Goal: Ask a question

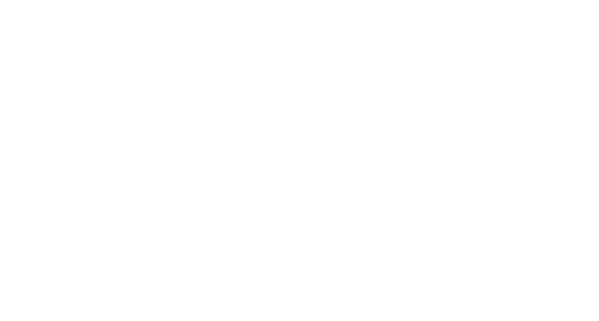
select select "2.00x3.50"
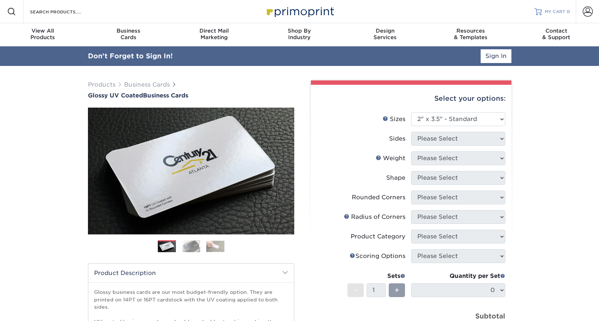
click at [559, 10] on span "MY CART" at bounding box center [555, 12] width 21 height 6
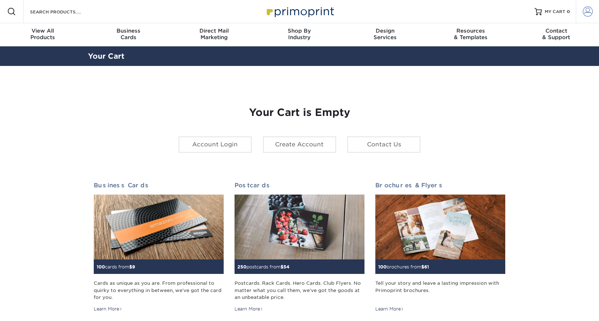
click at [590, 12] on span at bounding box center [588, 12] width 10 height 10
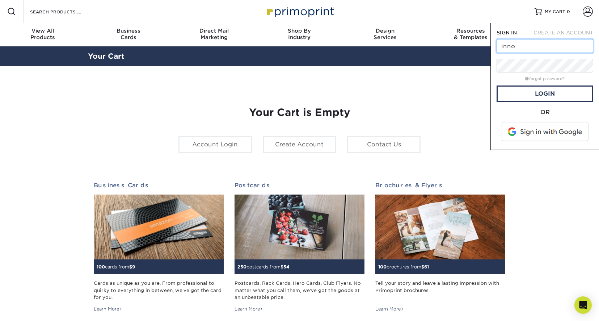
type input "innovativedesigns@verizon.net"
click at [567, 201] on section "YOUR CART Empty Cart Your Cart is Empty Account Login Create Account Contact Us…" at bounding box center [299, 229] width 599 height 327
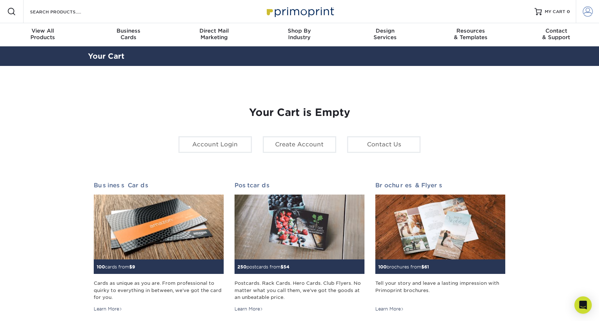
click at [585, 13] on span at bounding box center [588, 12] width 10 height 10
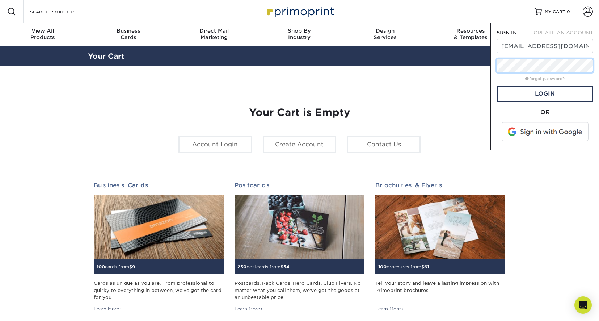
click at [491, 63] on div "SIGN IN CREATE AN ACCOUNT innovativedesigns@verizon.net forgot password? All fi…" at bounding box center [545, 86] width 109 height 127
click at [547, 96] on link "Login" at bounding box center [545, 93] width 97 height 17
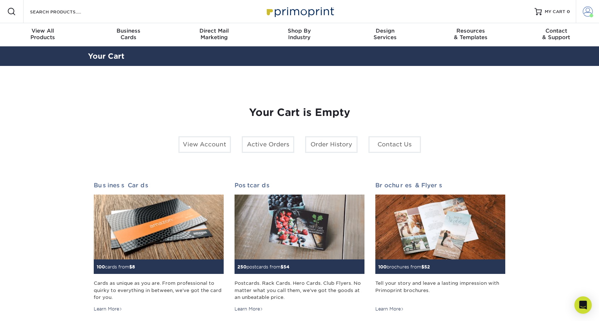
click at [588, 14] on span at bounding box center [588, 12] width 10 height 10
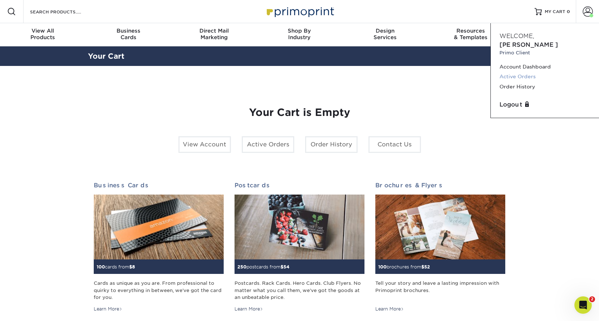
click at [523, 72] on link "Active Orders" at bounding box center [545, 77] width 91 height 10
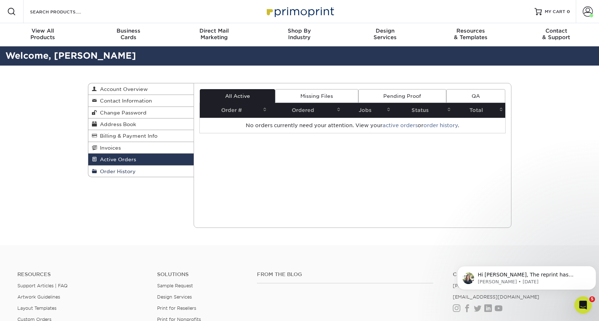
click at [129, 175] on link "Order History" at bounding box center [141, 171] width 106 height 11
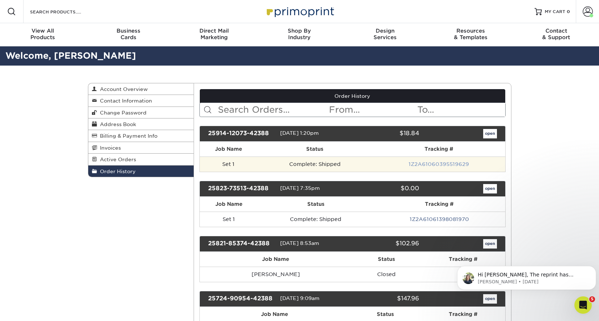
click at [442, 163] on link "1Z2A61060395519629" at bounding box center [439, 164] width 60 height 6
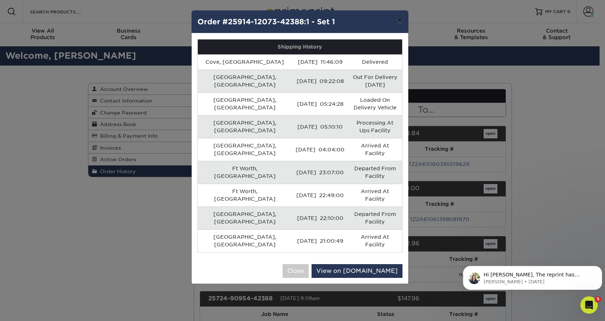
click at [398, 20] on button "×" at bounding box center [399, 21] width 17 height 20
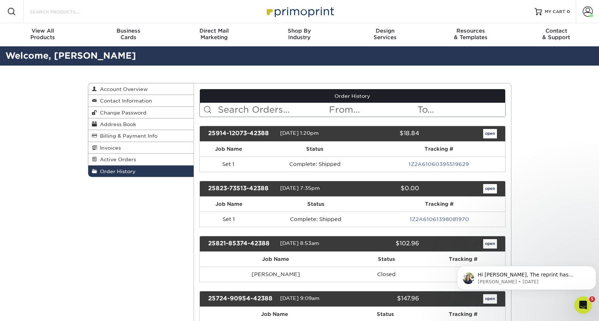
click at [50, 12] on input "Search Products" at bounding box center [64, 11] width 71 height 9
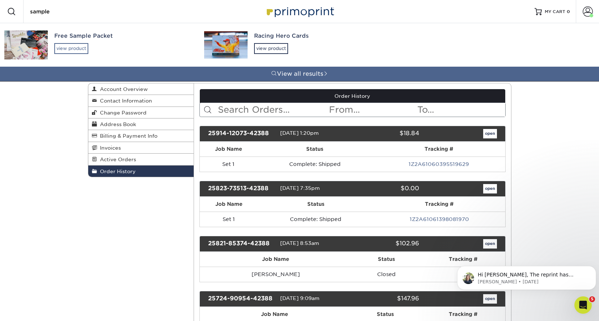
type input "sample"
click at [66, 47] on div "view product" at bounding box center [71, 48] width 34 height 11
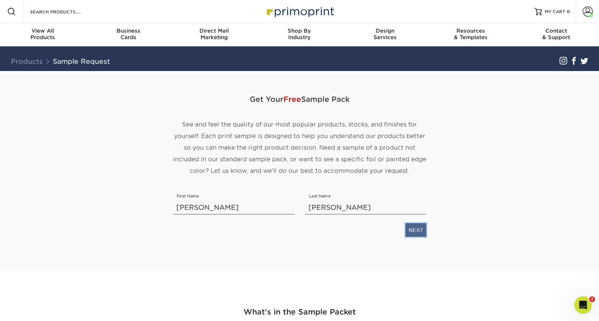
click at [417, 232] on link "NEXT" at bounding box center [416, 230] width 21 height 14
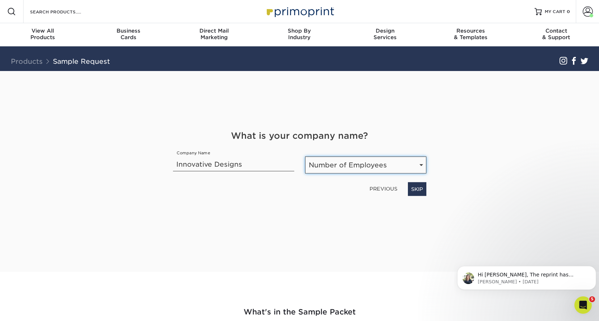
click at [344, 163] on select "Number of Employees Self-employed 1-10 employees 11-50 employees 51-200 employe…" at bounding box center [365, 164] width 121 height 17
select select "1-10"
click at [305, 156] on select "Number of Employees Self-employed 1-10 employees 11-50 employees 51-200 employe…" at bounding box center [365, 164] width 121 height 17
click at [527, 276] on span "Hi [PERSON_NAME], The reprint has completed and shipped with UPS : 1Z2A61061398…" at bounding box center [529, 296] width 102 height 49
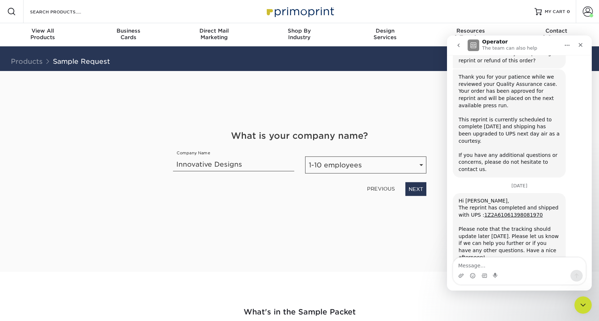
scroll to position [240, 0]
click at [480, 265] on textarea "Message…" at bounding box center [519, 264] width 133 height 12
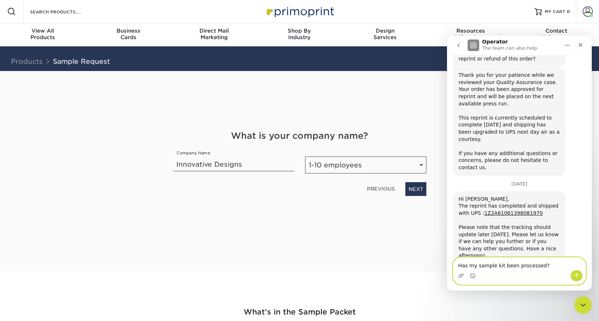
drag, startPoint x: 542, startPoint y: 266, endPoint x: 893, endPoint y: 296, distance: 352.6
click at [447, 261] on html "Operator The team can also help Welcome to Primoprint. [DATE] Quality Assurance…" at bounding box center [519, 162] width 145 height 255
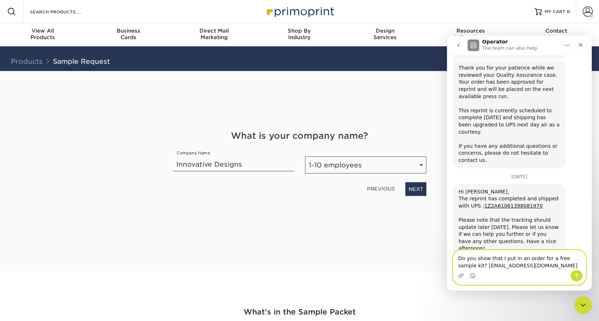
type textarea "Do you show that I put in an order for a free sample kit? [EMAIL_ADDRESS][DOMAI…"
click at [577, 275] on icon "Send a message…" at bounding box center [577, 275] width 4 height 5
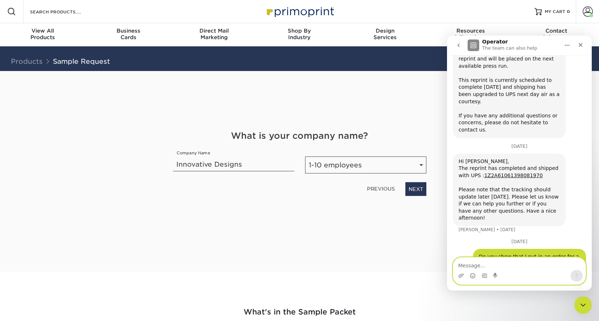
scroll to position [279, 0]
